Goal: Book appointment/travel/reservation

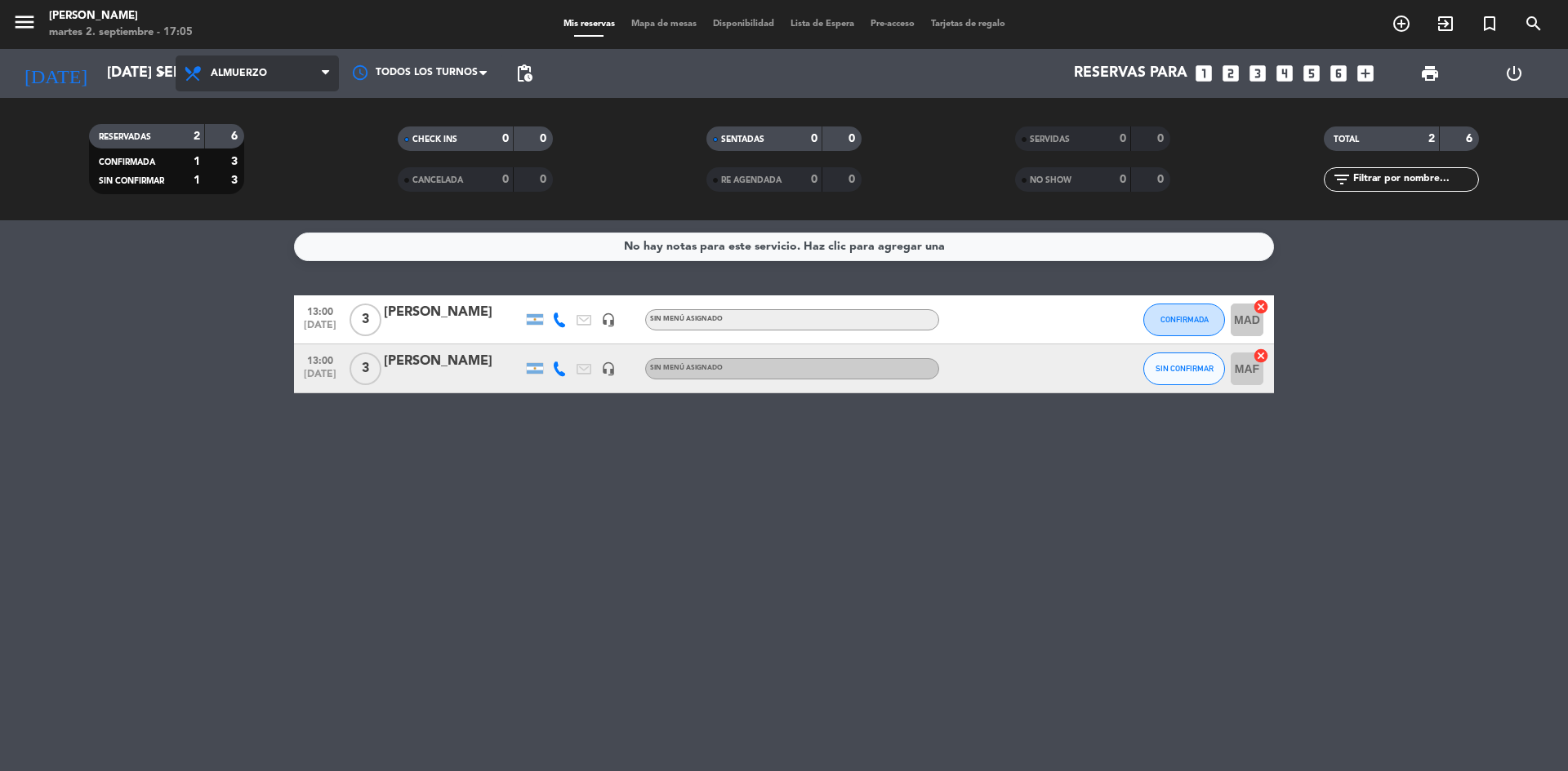
click at [227, 60] on span "Almuerzo" at bounding box center [257, 73] width 163 height 36
click at [248, 178] on div "menu Chocho Sushi martes 2. septiembre - 17:05 Mis reservas Mapa de mesas Dispo…" at bounding box center [784, 110] width 1568 height 221
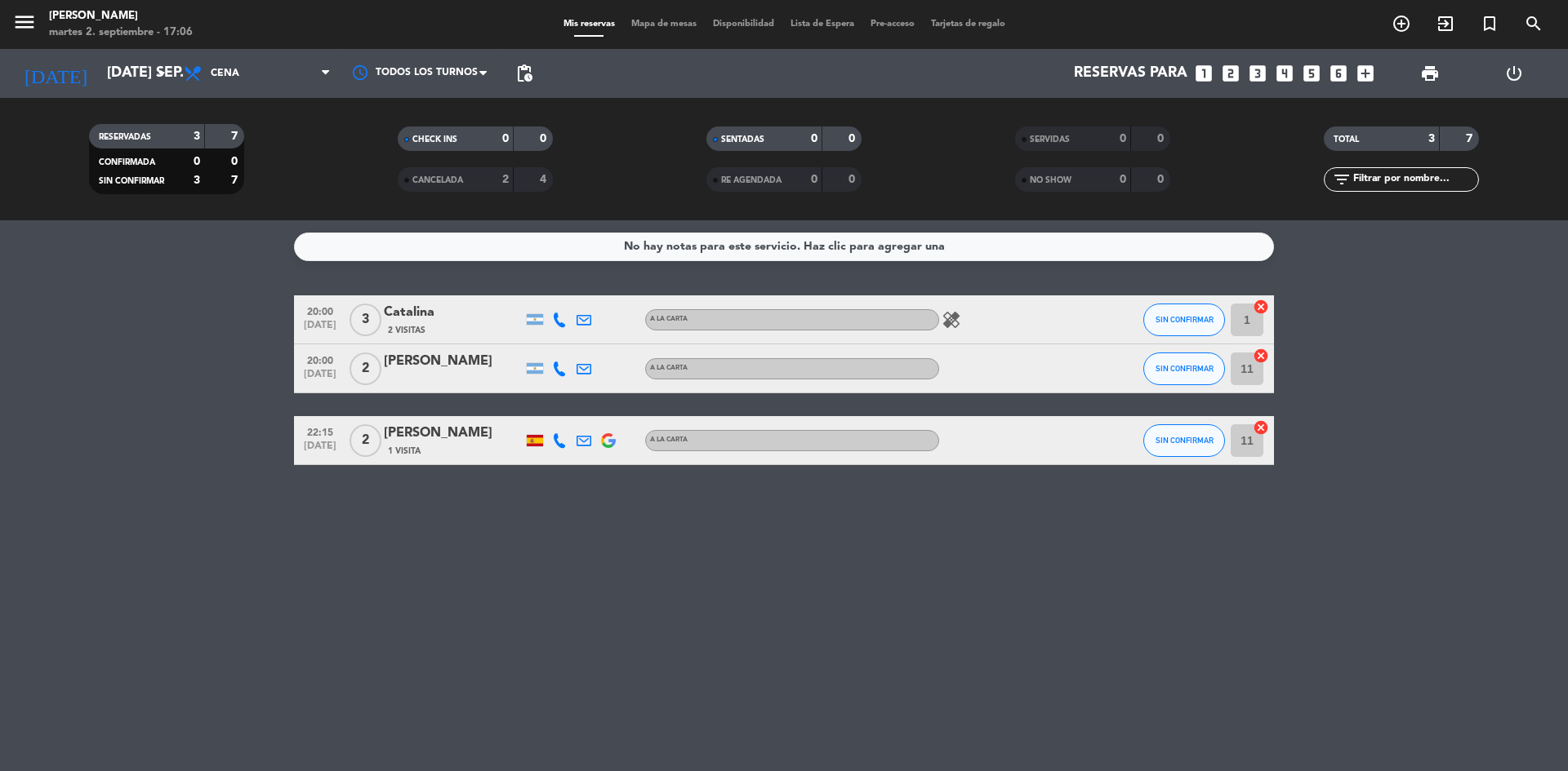
click at [1259, 67] on icon "looks_3" at bounding box center [1257, 73] width 21 height 21
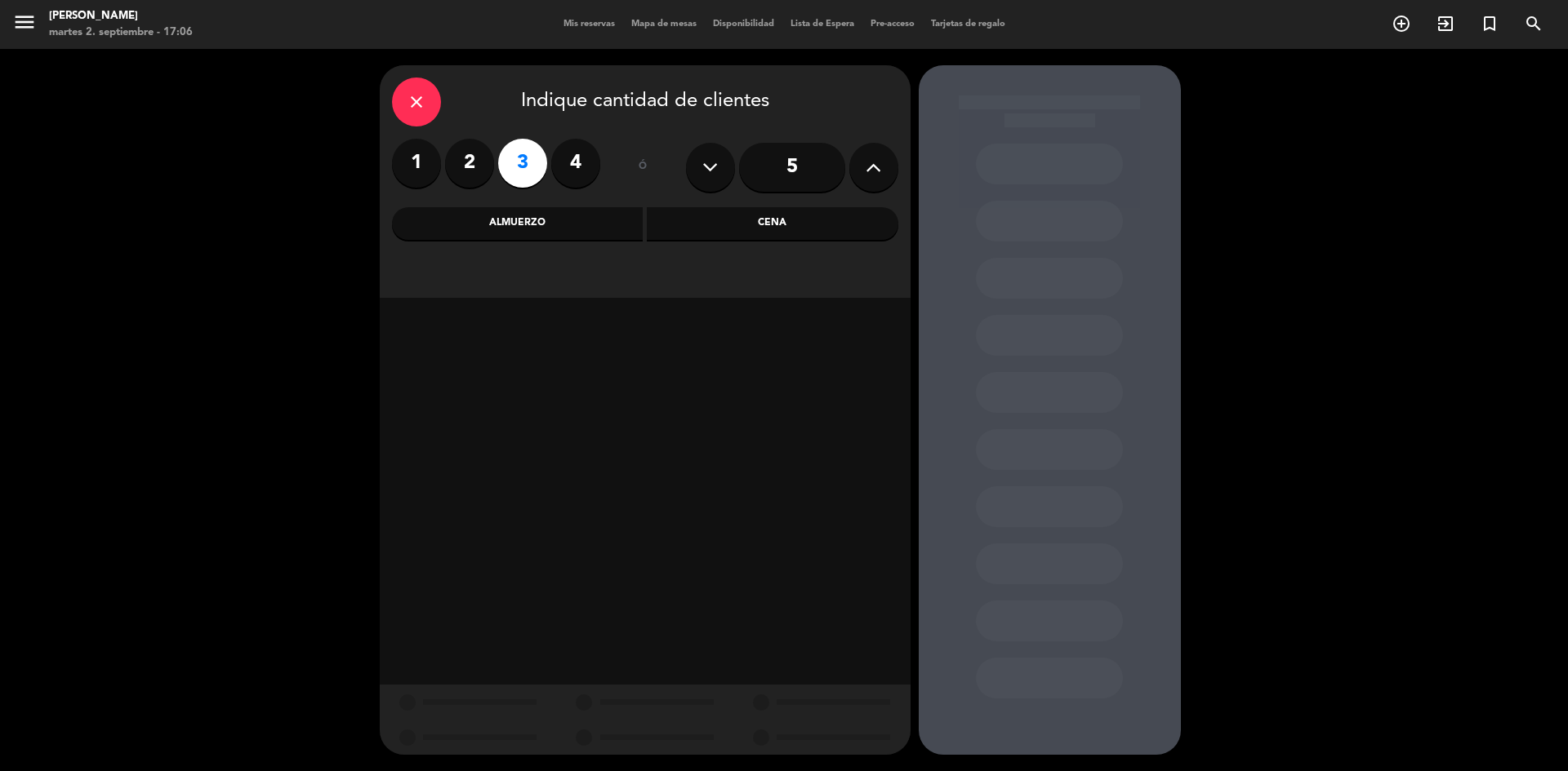
click at [803, 215] on div "Cena" at bounding box center [772, 223] width 252 height 33
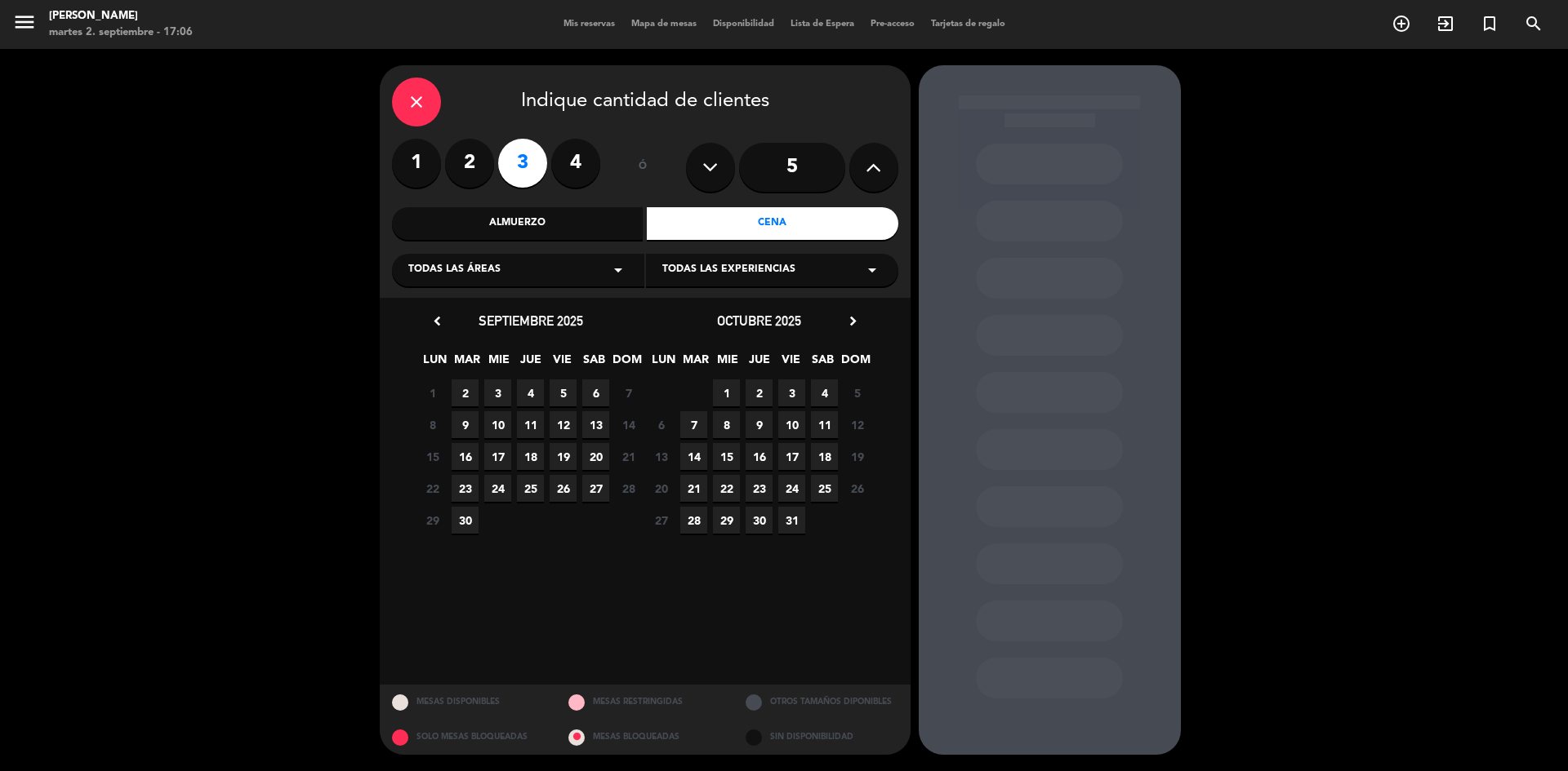
click at [472, 391] on span "2" at bounding box center [465, 393] width 27 height 27
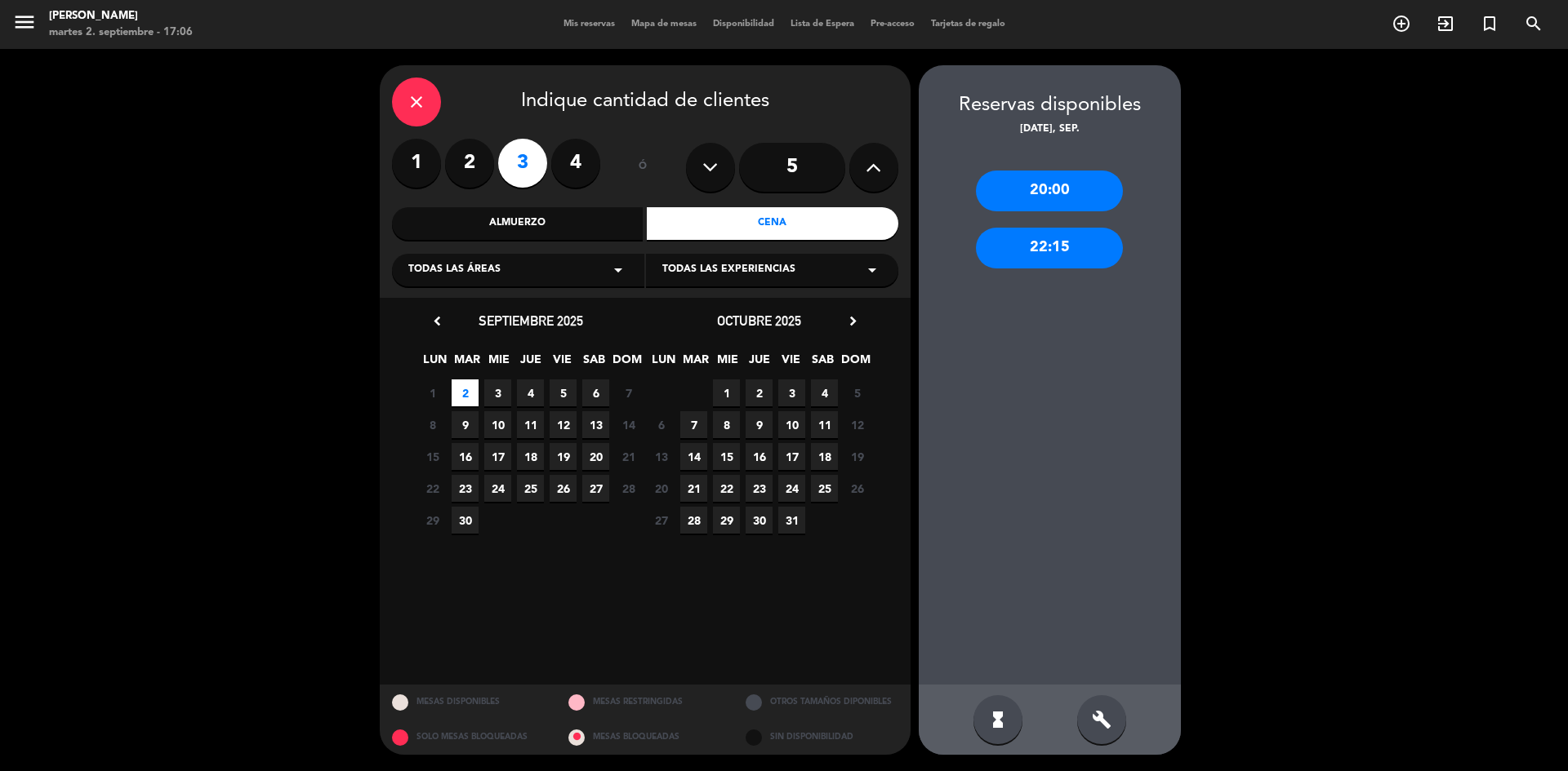
click at [1048, 199] on div "20:00" at bounding box center [1049, 191] width 147 height 40
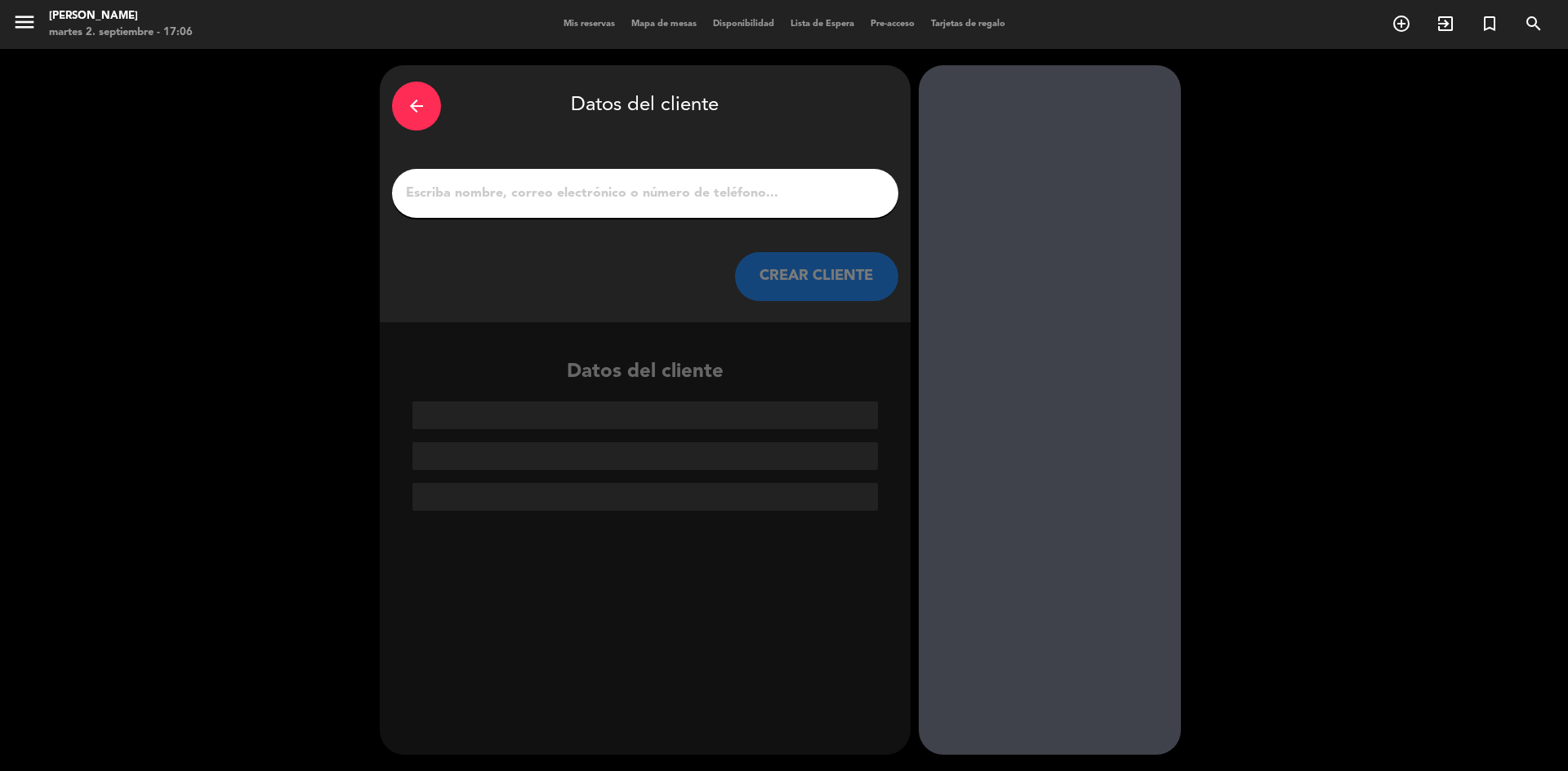
click at [602, 199] on input "1" at bounding box center [645, 193] width 482 height 23
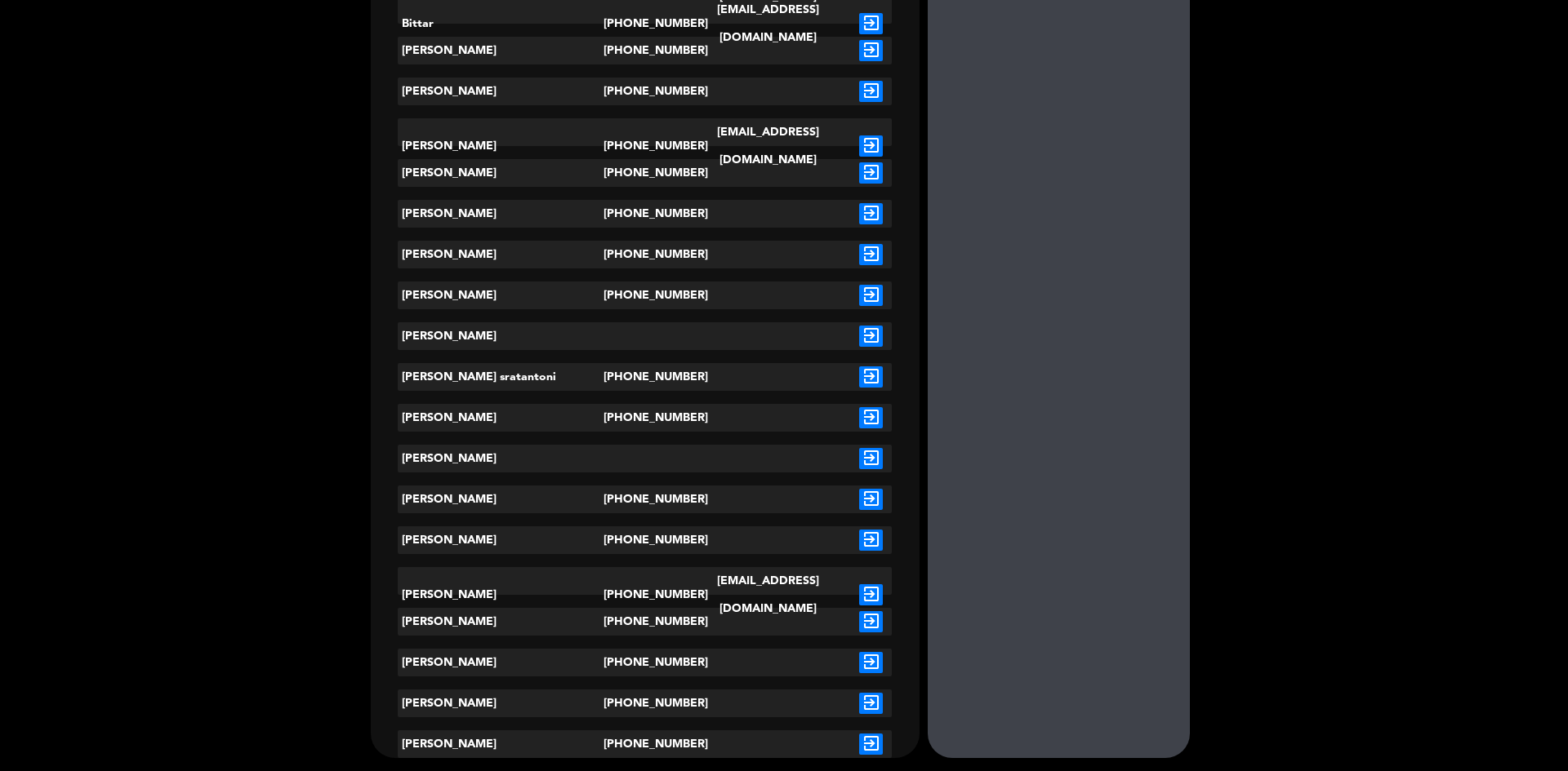
scroll to position [1438, 0]
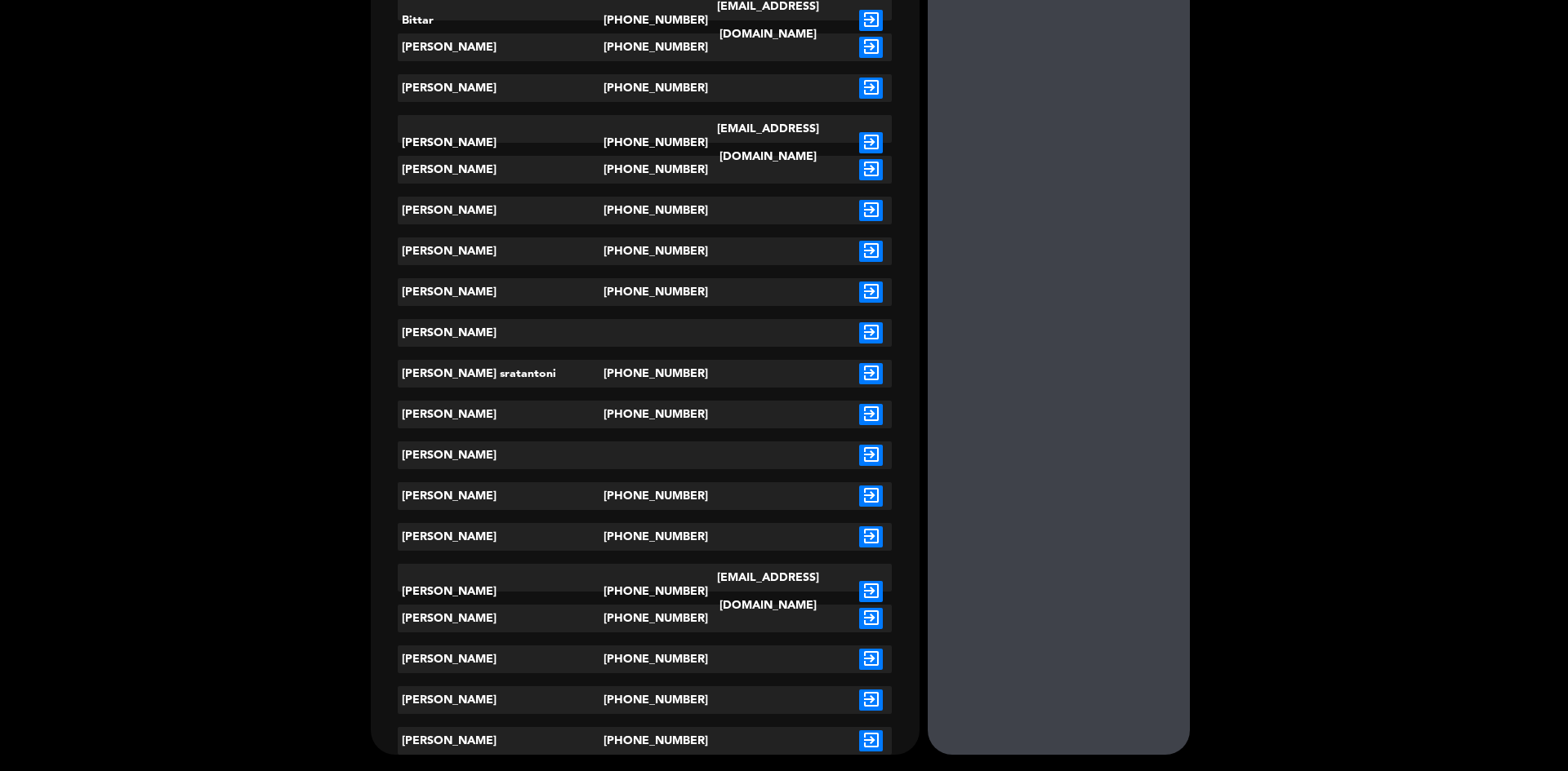
type input "[PERSON_NAME]"
click at [864, 737] on icon "exit_to_app" at bounding box center [871, 741] width 24 height 21
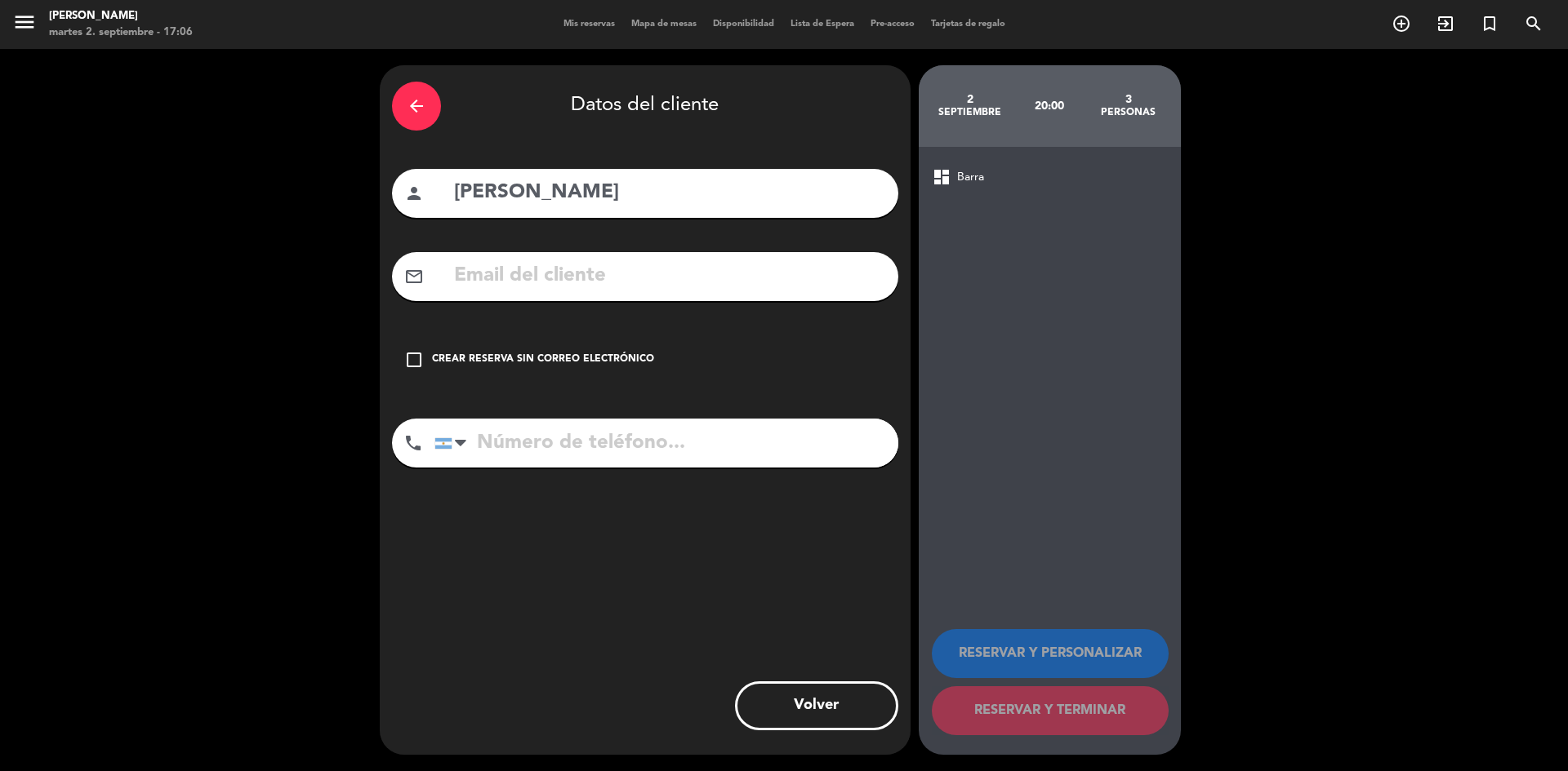
type input "[PHONE_NUMBER]"
click at [457, 361] on div "Crear reserva sin correo electrónico" at bounding box center [543, 359] width 222 height 16
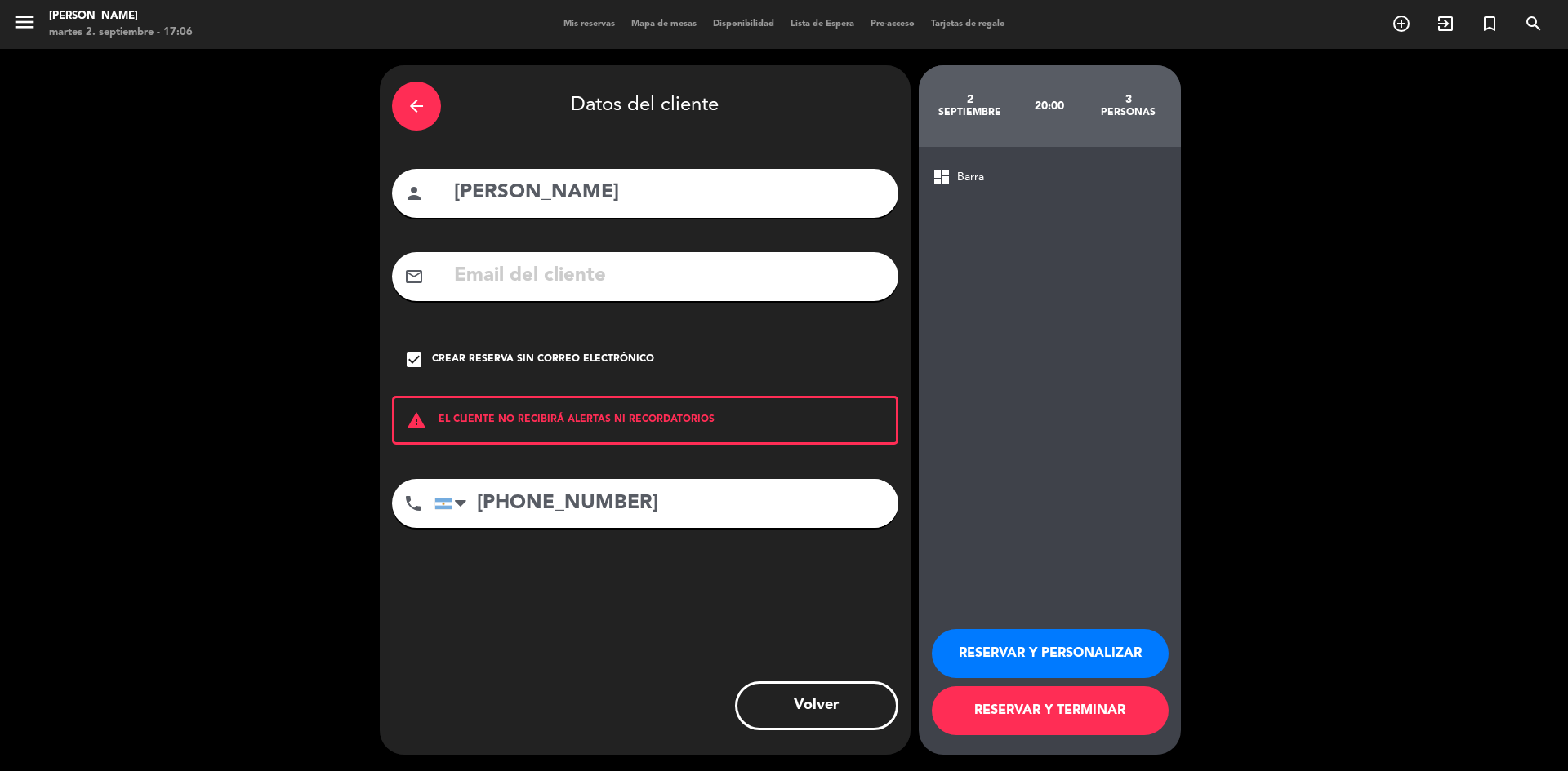
click at [1020, 645] on button "RESERVAR Y PERSONALIZAR" at bounding box center [1049, 654] width 237 height 49
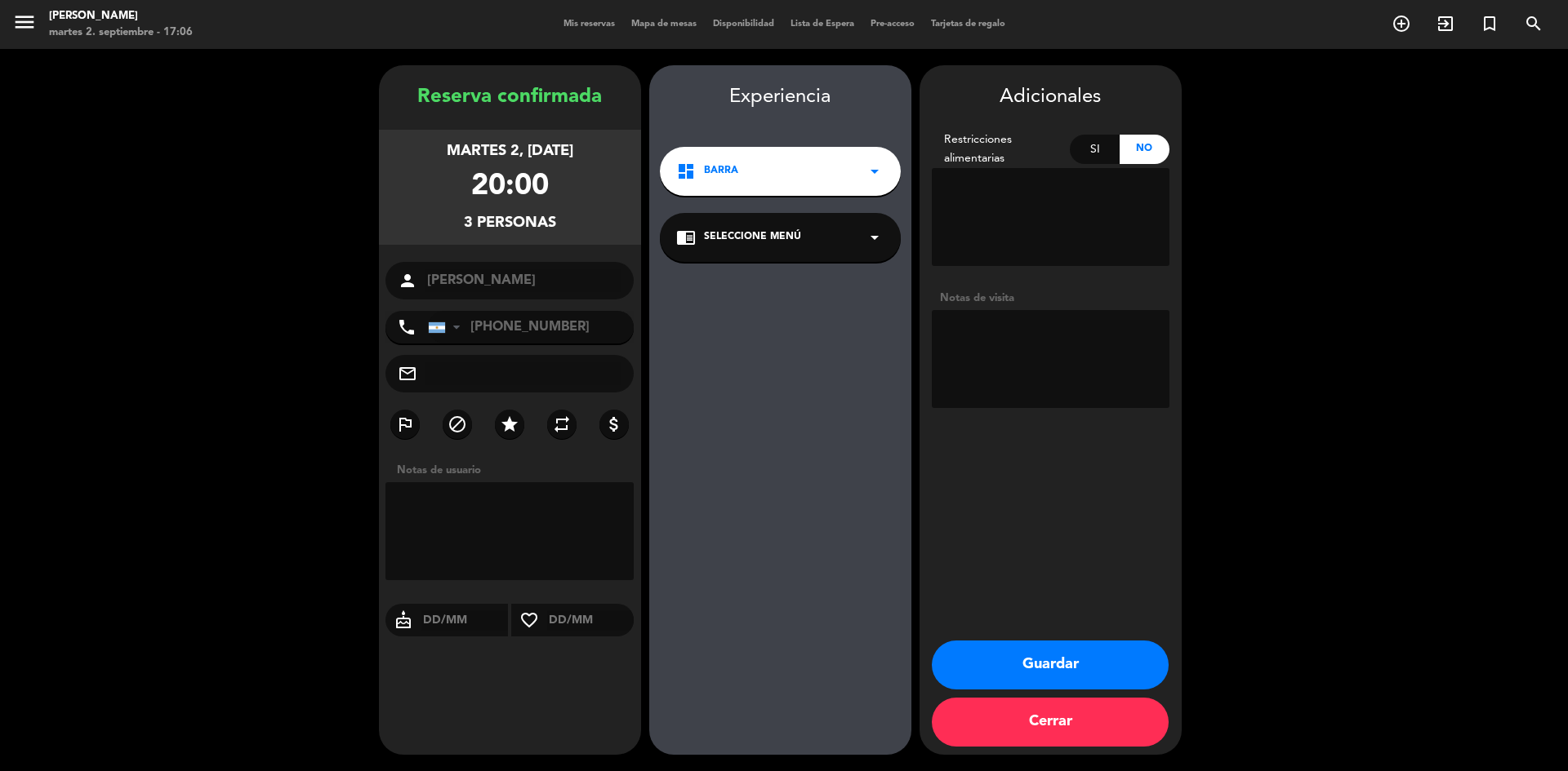
click at [1071, 665] on button "Guardar" at bounding box center [1049, 665] width 237 height 49
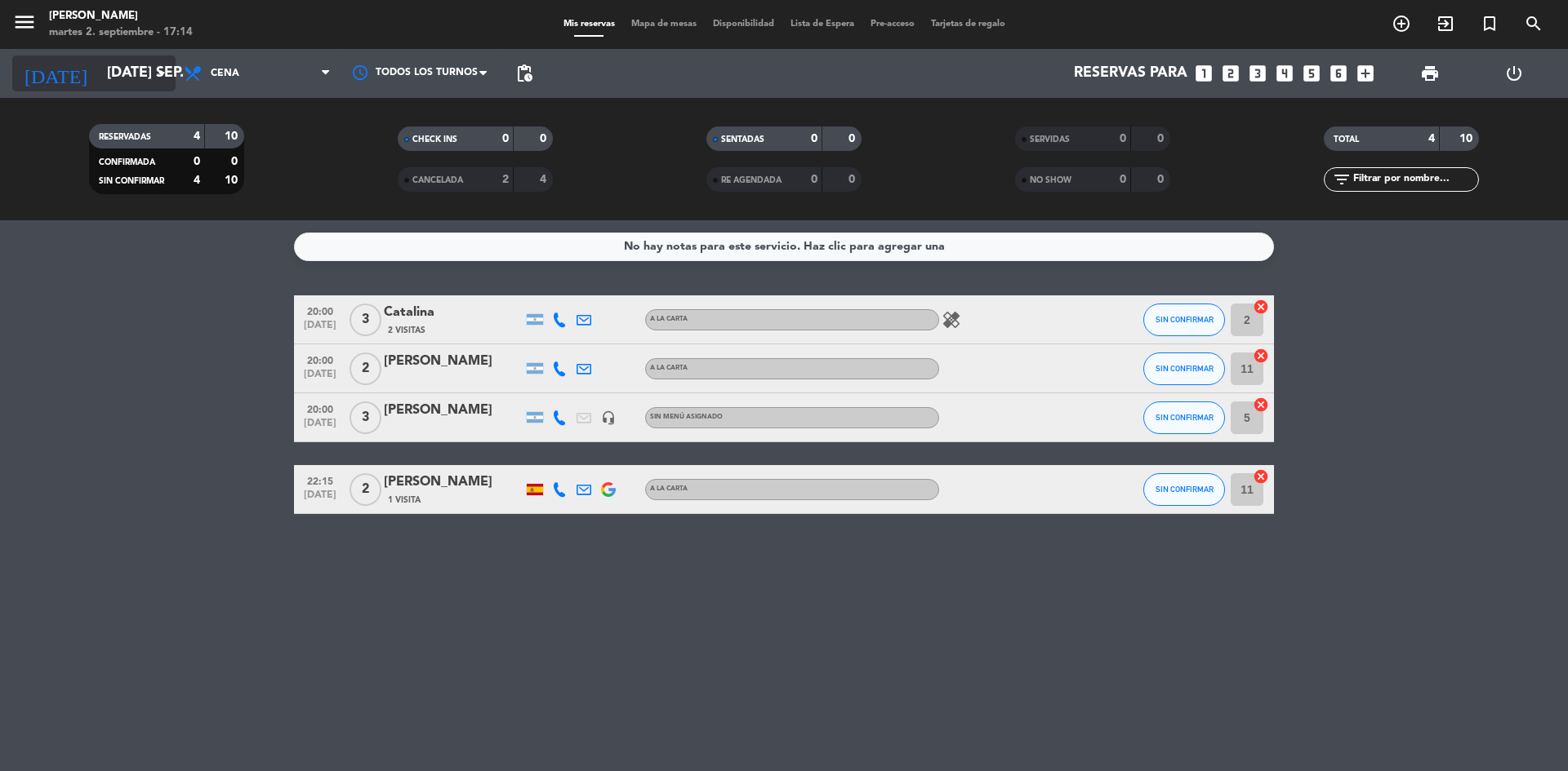
click at [154, 63] on input "[DATE] sep." at bounding box center [193, 73] width 189 height 33
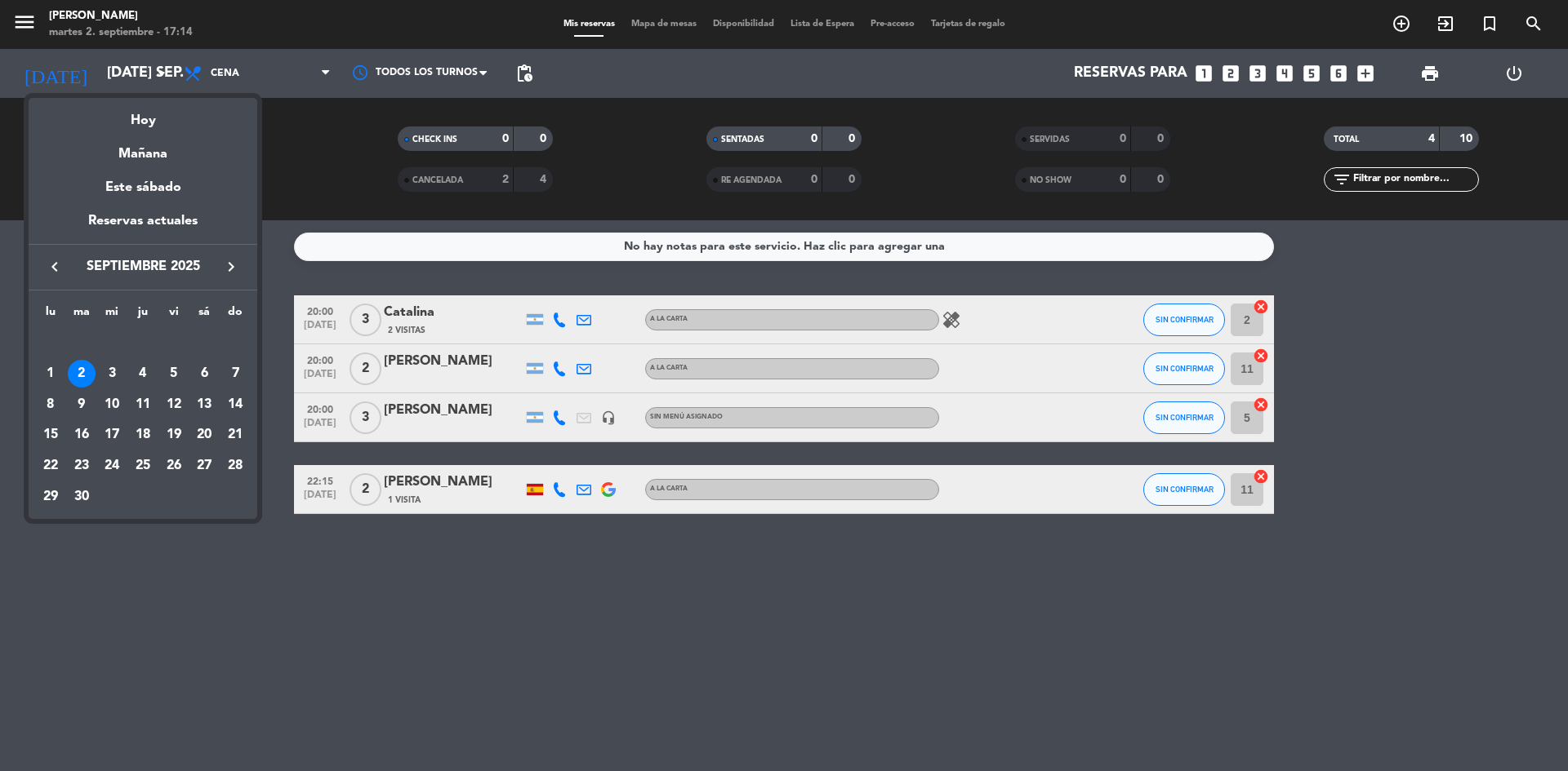
click at [1063, 620] on div at bounding box center [784, 386] width 1568 height 771
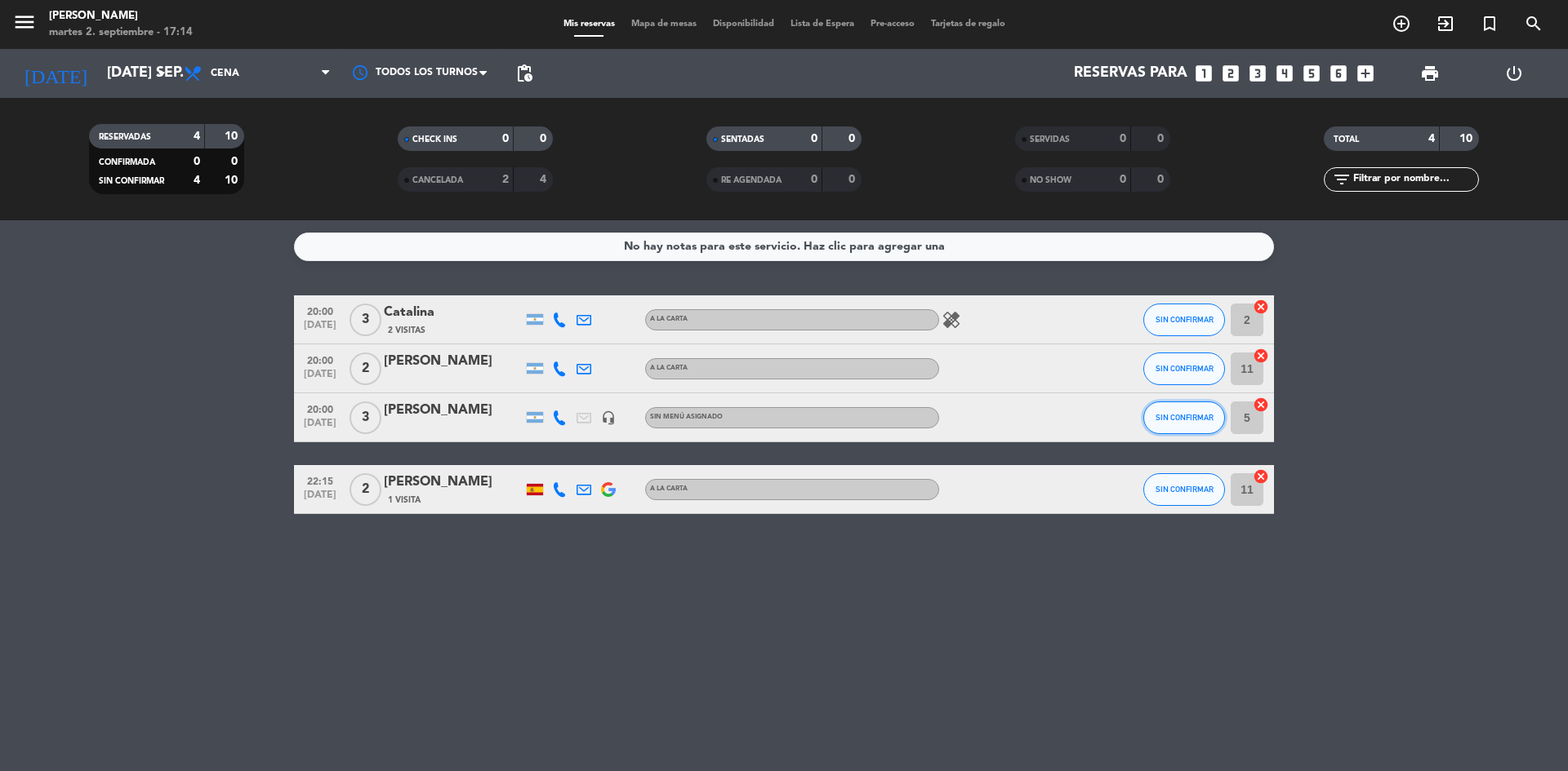
click at [1192, 421] on span "SIN CONFIRMAR" at bounding box center [1184, 417] width 58 height 9
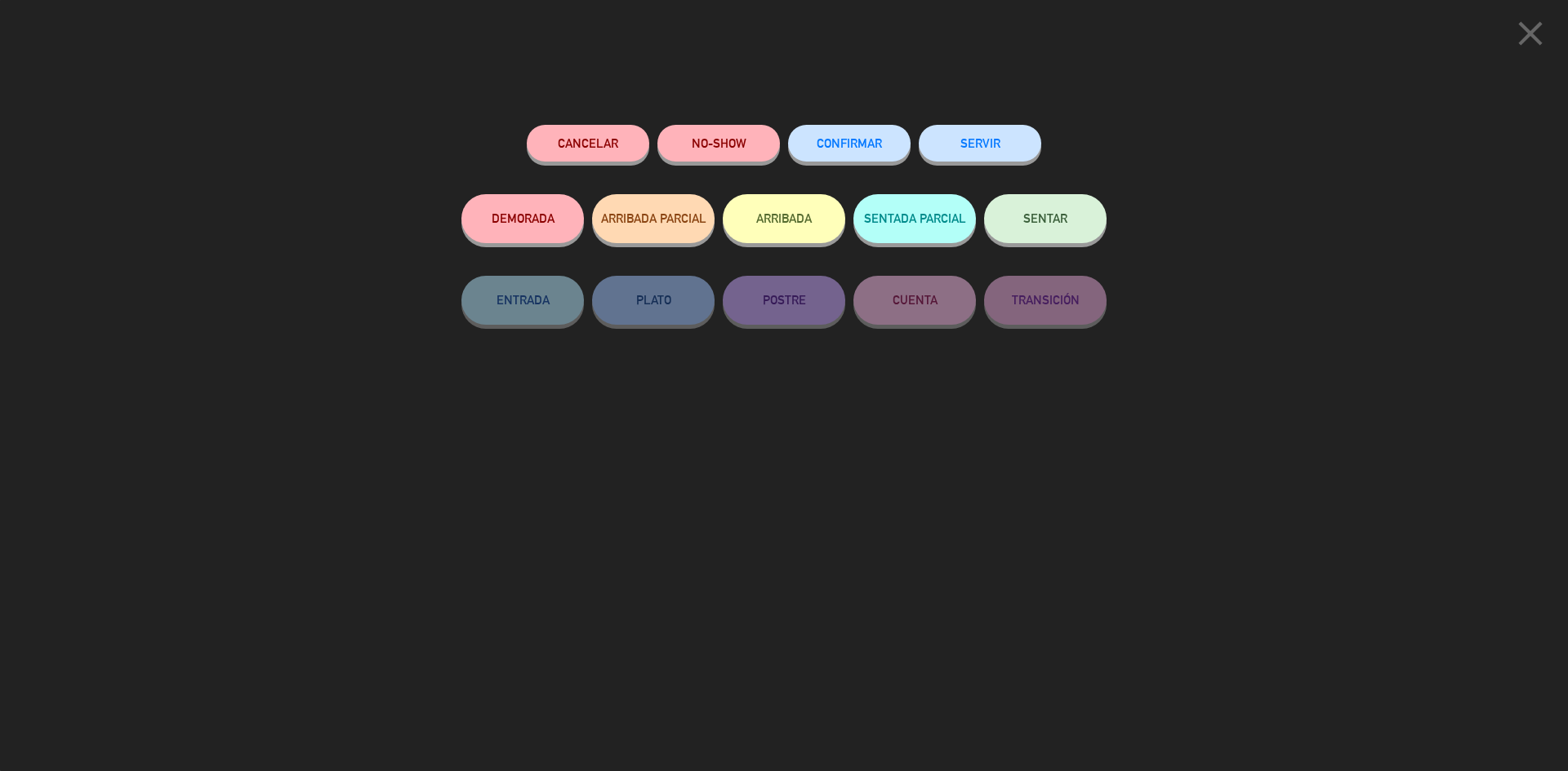
click at [856, 136] on button "CONFIRMAR" at bounding box center [849, 143] width 122 height 37
